Goal: Navigation & Orientation: Understand site structure

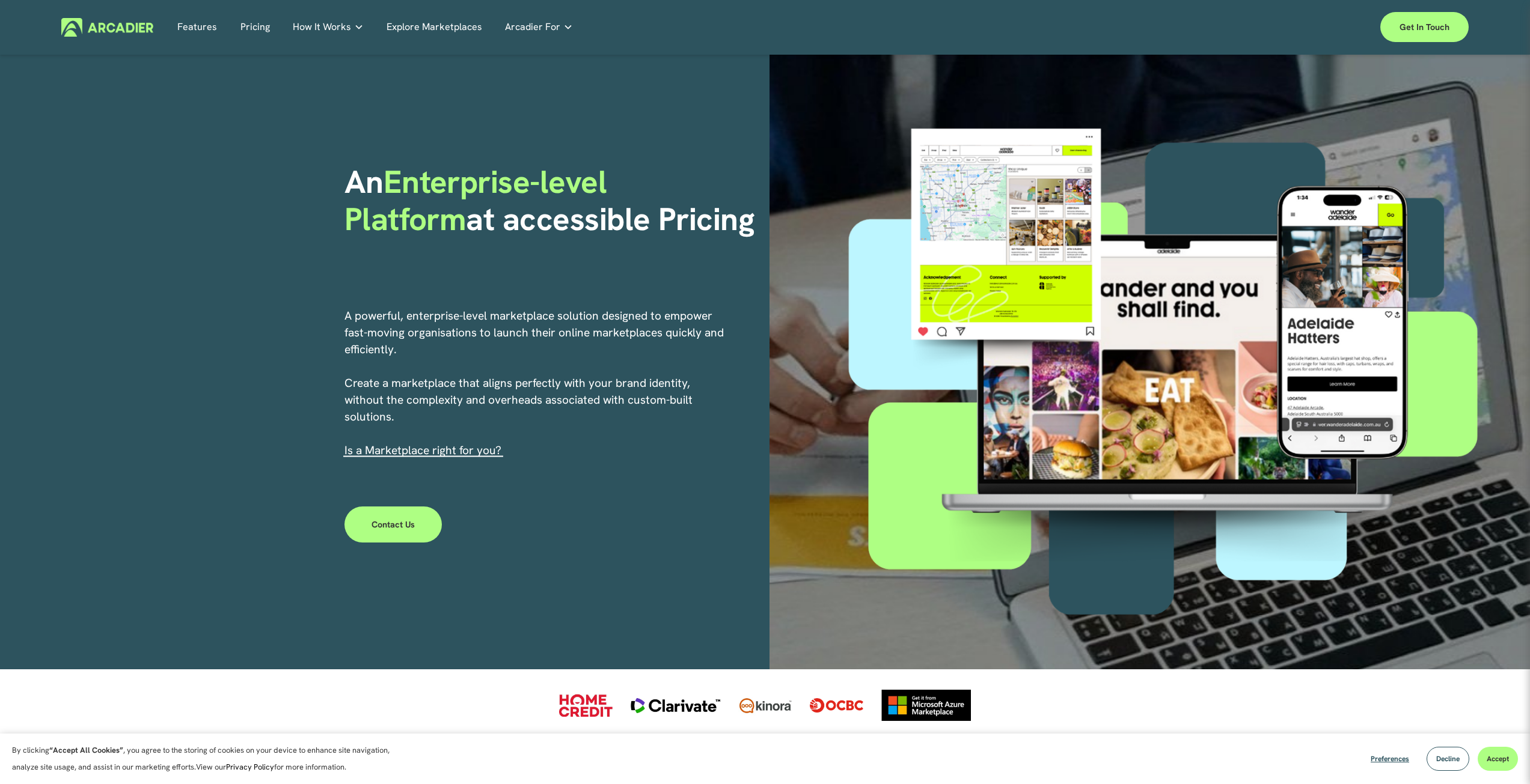
click at [397, 27] on link "Explore Marketplaces" at bounding box center [434, 27] width 95 height 19
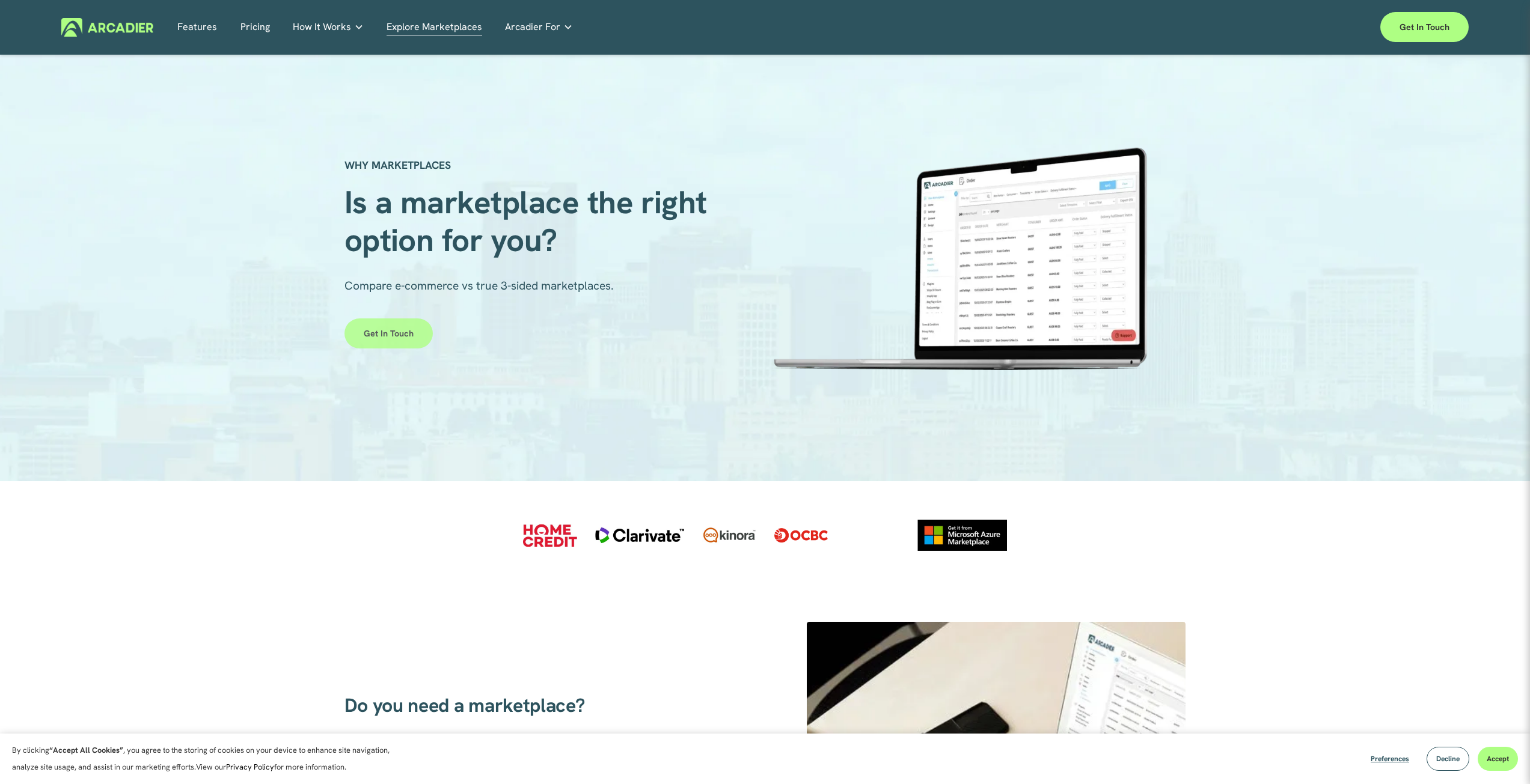
click at [369, 333] on link "Get in touch" at bounding box center [387, 333] width 88 height 30
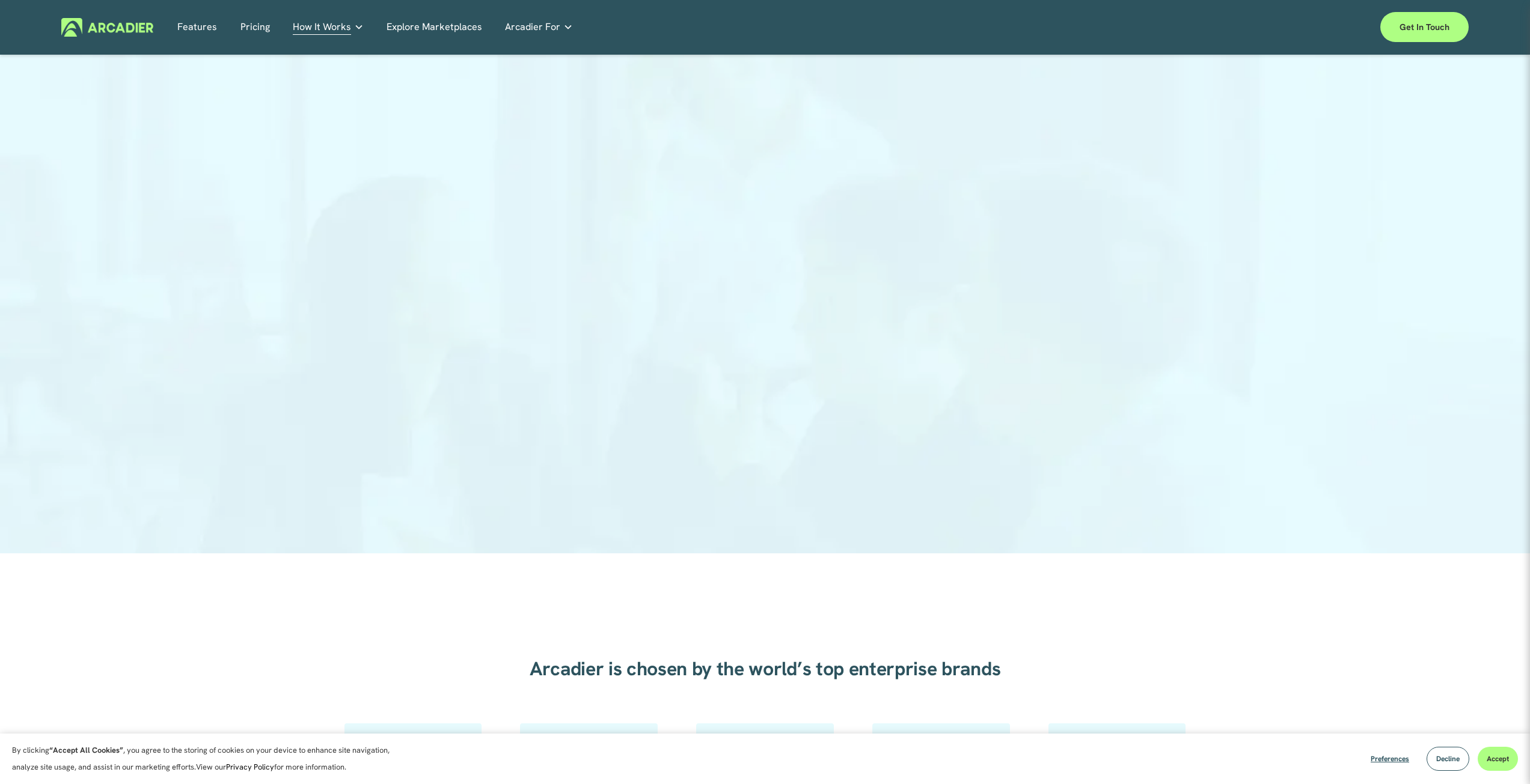
click at [200, 34] on link "Features" at bounding box center [197, 27] width 40 height 19
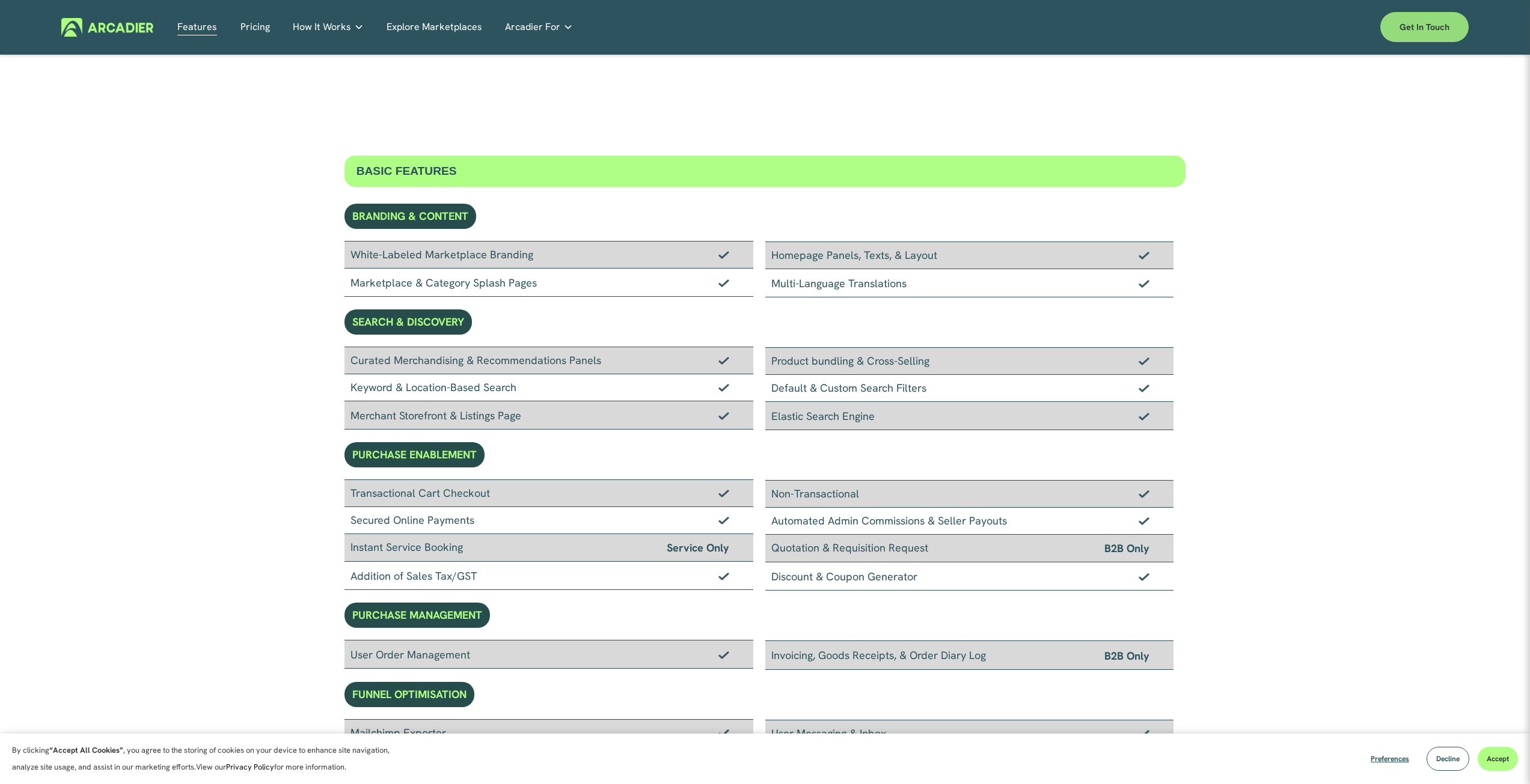
click at [1442, 36] on link "Get in touch" at bounding box center [1424, 26] width 88 height 30
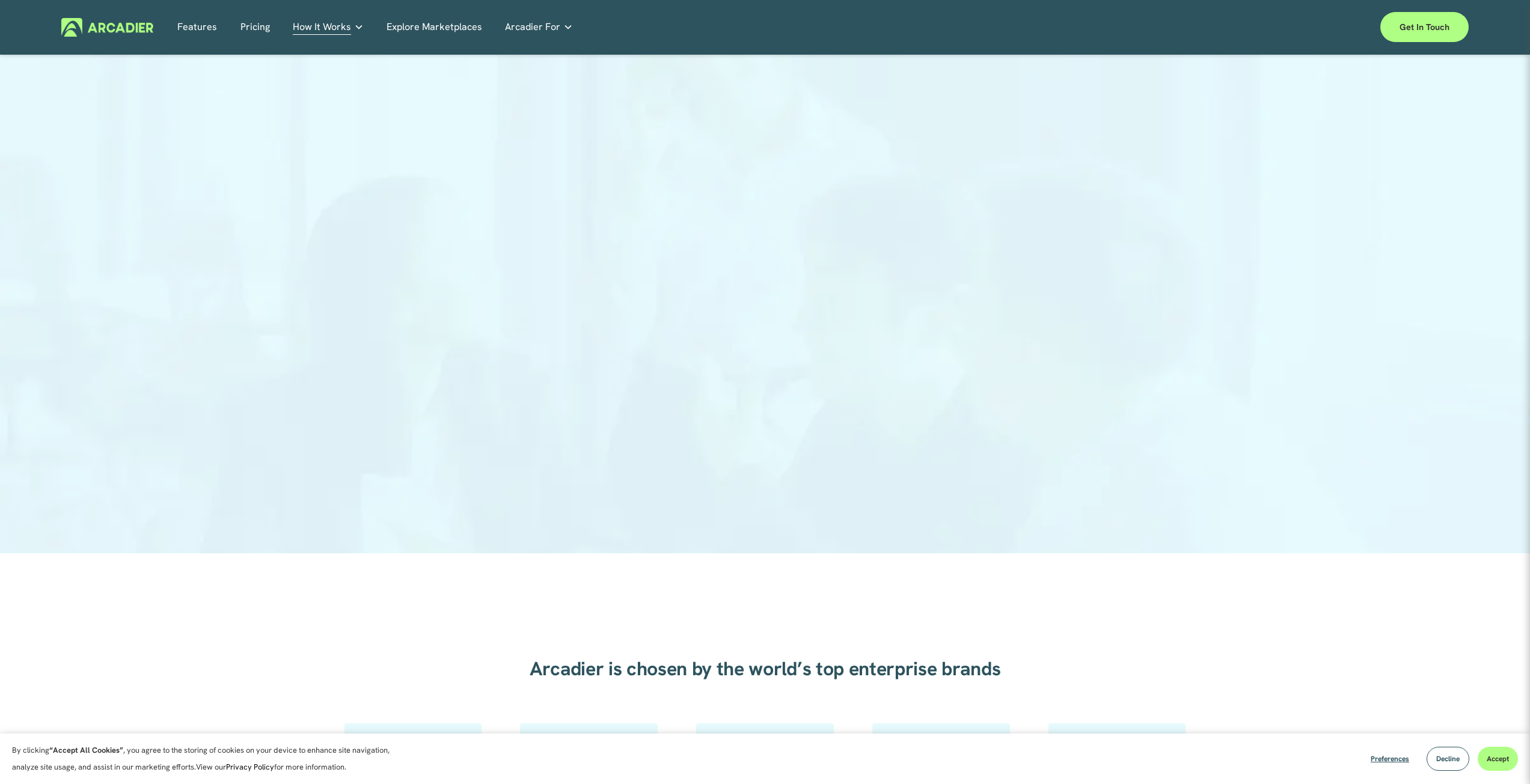
click at [137, 29] on img at bounding box center [107, 27] width 92 height 19
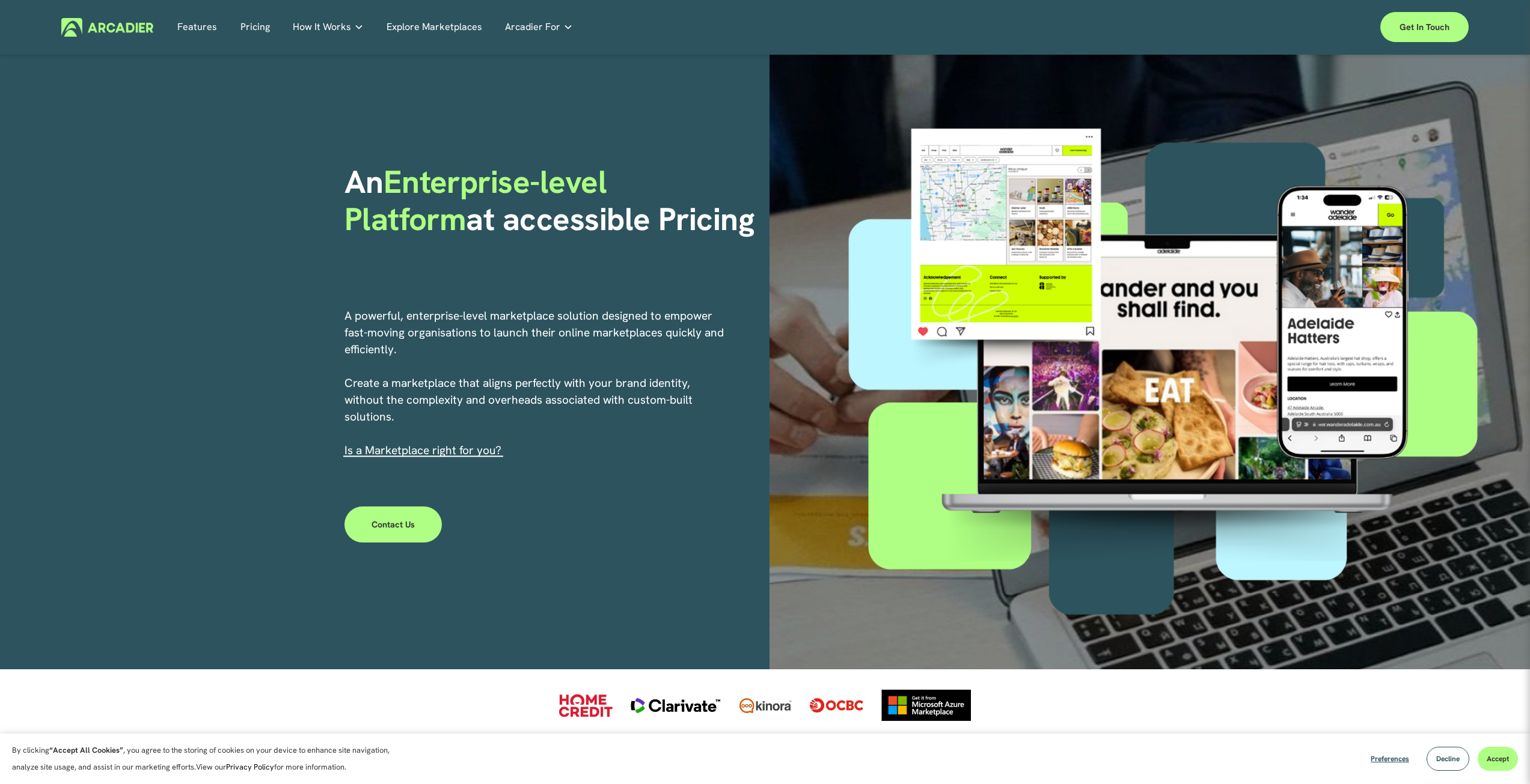
click at [260, 22] on link "Pricing" at bounding box center [255, 27] width 29 height 19
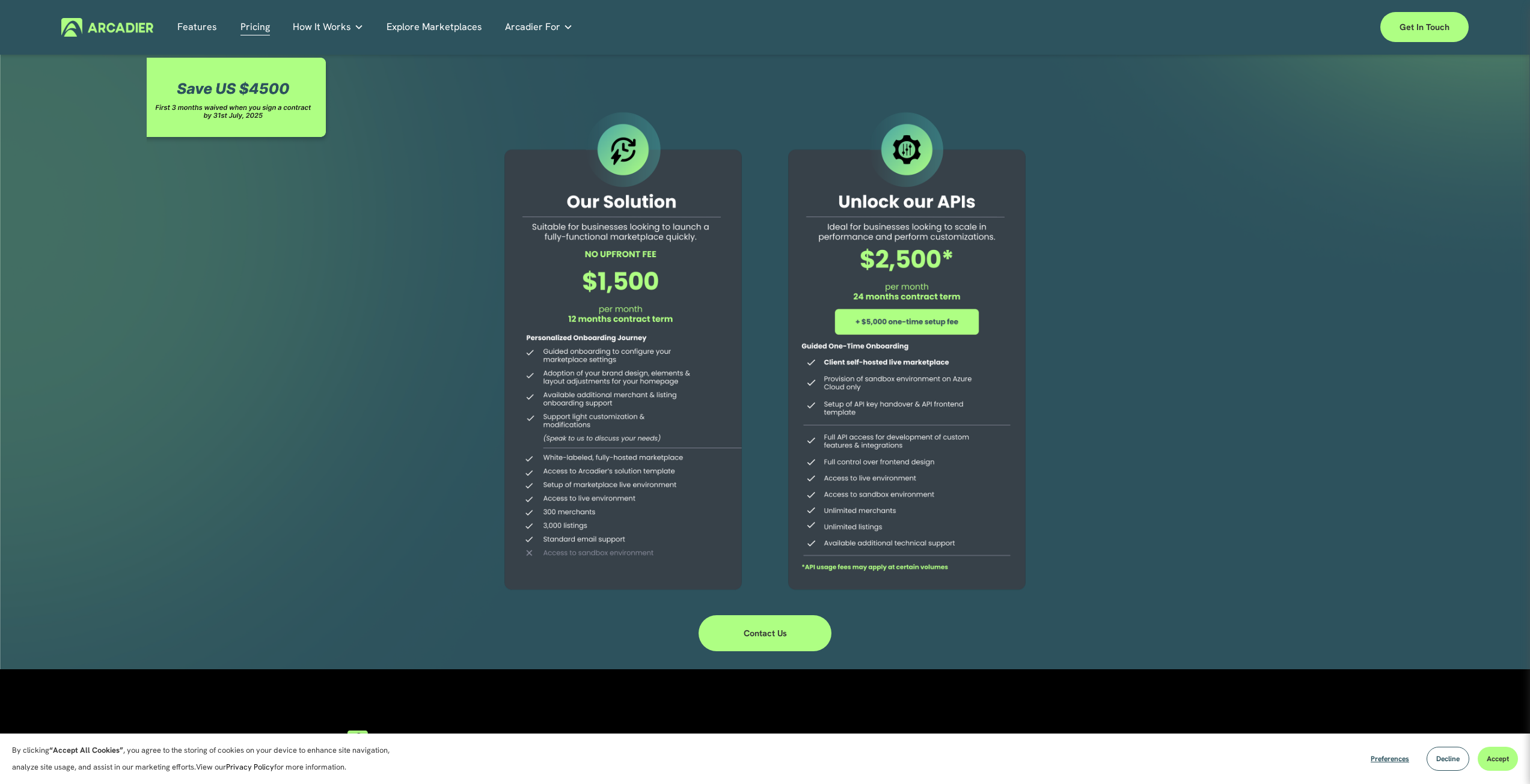
click at [653, 322] on div at bounding box center [623, 353] width 275 height 488
drag, startPoint x: 530, startPoint y: 225, endPoint x: 615, endPoint y: 230, distance: 85.1
click at [614, 230] on div at bounding box center [623, 353] width 275 height 488
click at [615, 230] on div at bounding box center [623, 353] width 275 height 488
click at [612, 343] on div at bounding box center [623, 353] width 275 height 488
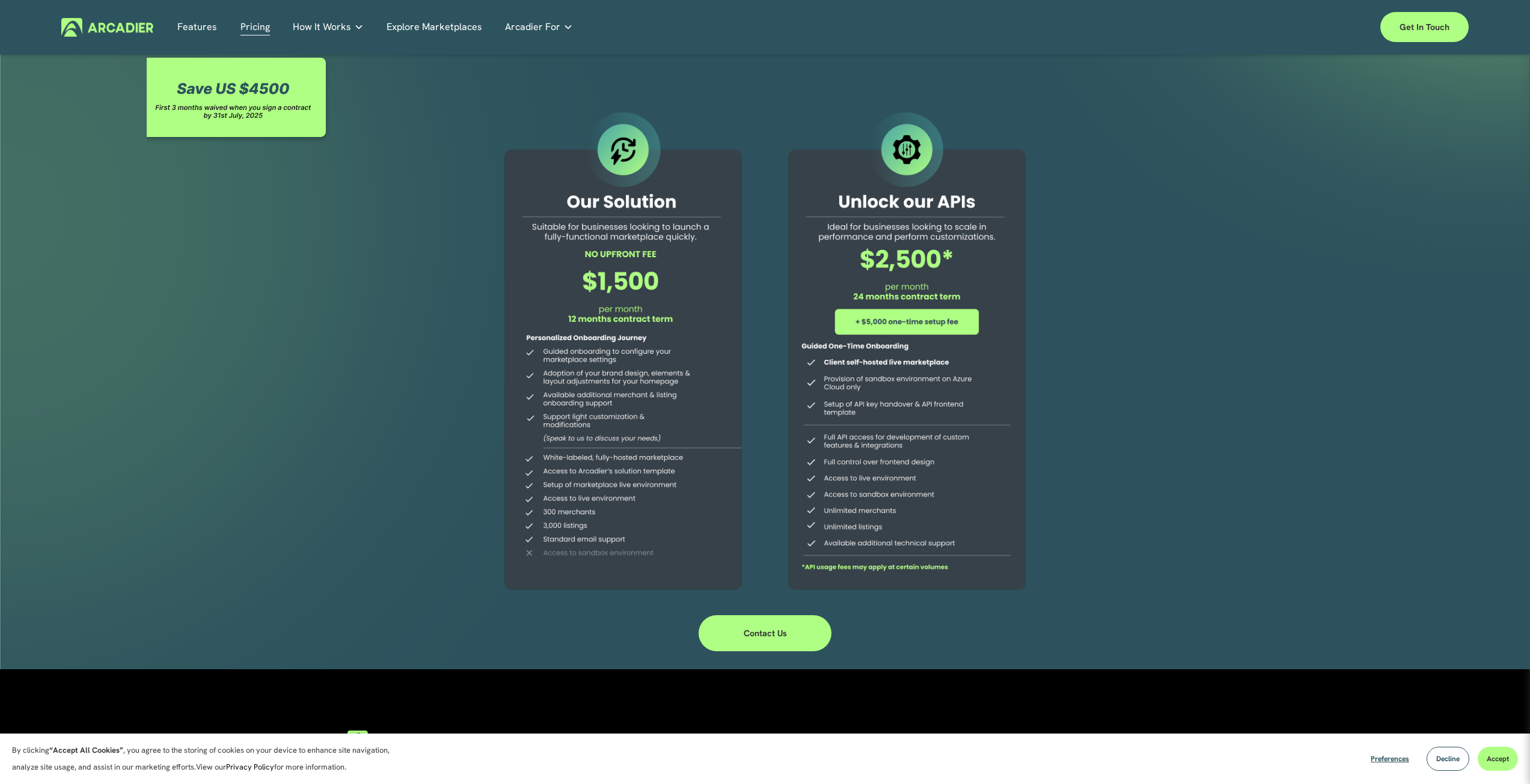
click at [612, 343] on div at bounding box center [623, 353] width 275 height 488
click at [425, 24] on link "Explore Marketplaces" at bounding box center [434, 27] width 95 height 19
